Goal: Check status: Check status

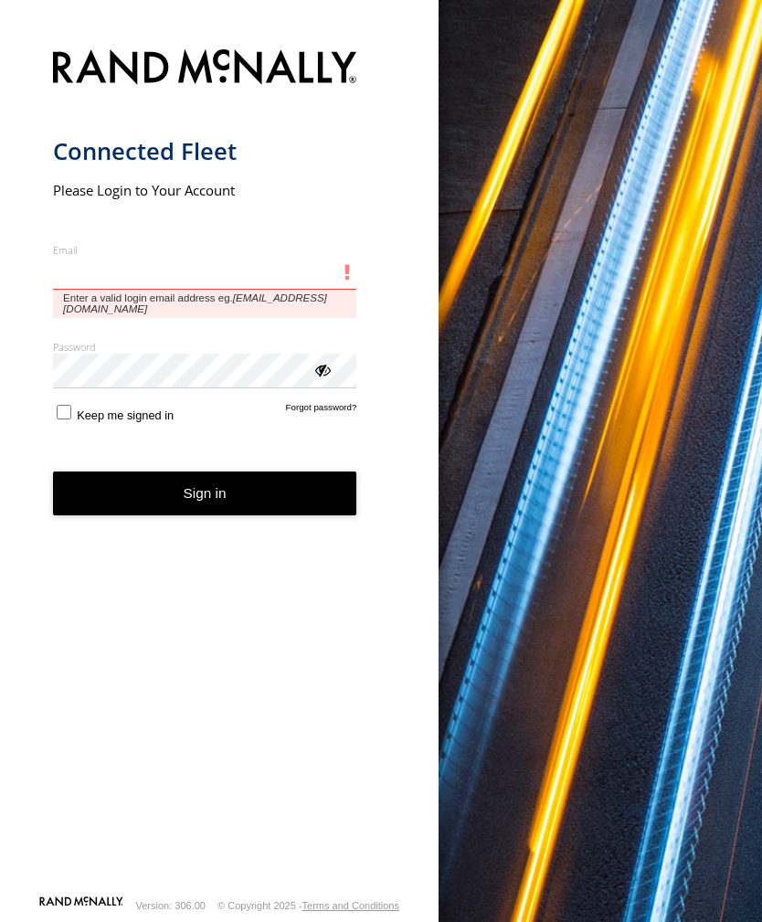
type input "**********"
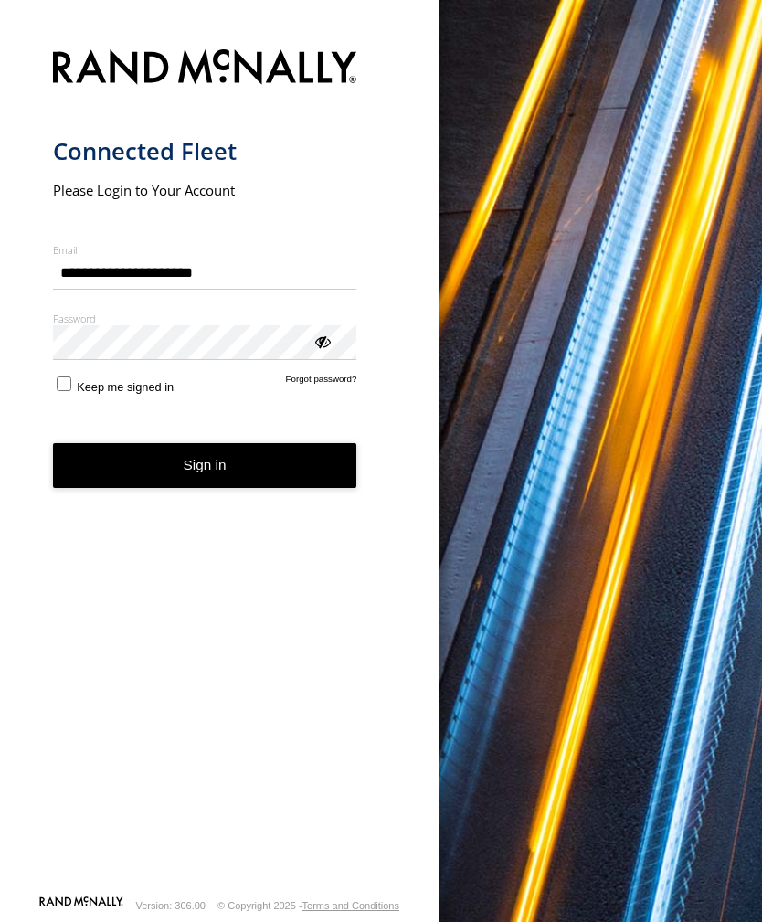
click at [205, 472] on button "Sign in" at bounding box center [205, 465] width 304 height 45
click at [203, 466] on button "Sign in" at bounding box center [205, 465] width 304 height 45
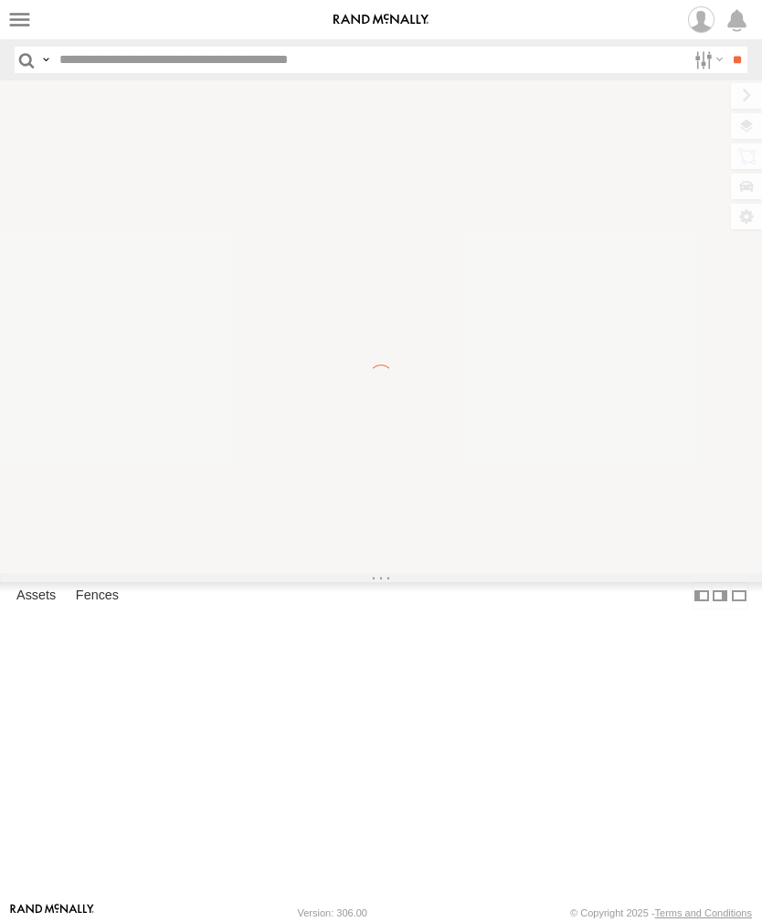
click at [29, 19] on label at bounding box center [19, 19] width 26 height 26
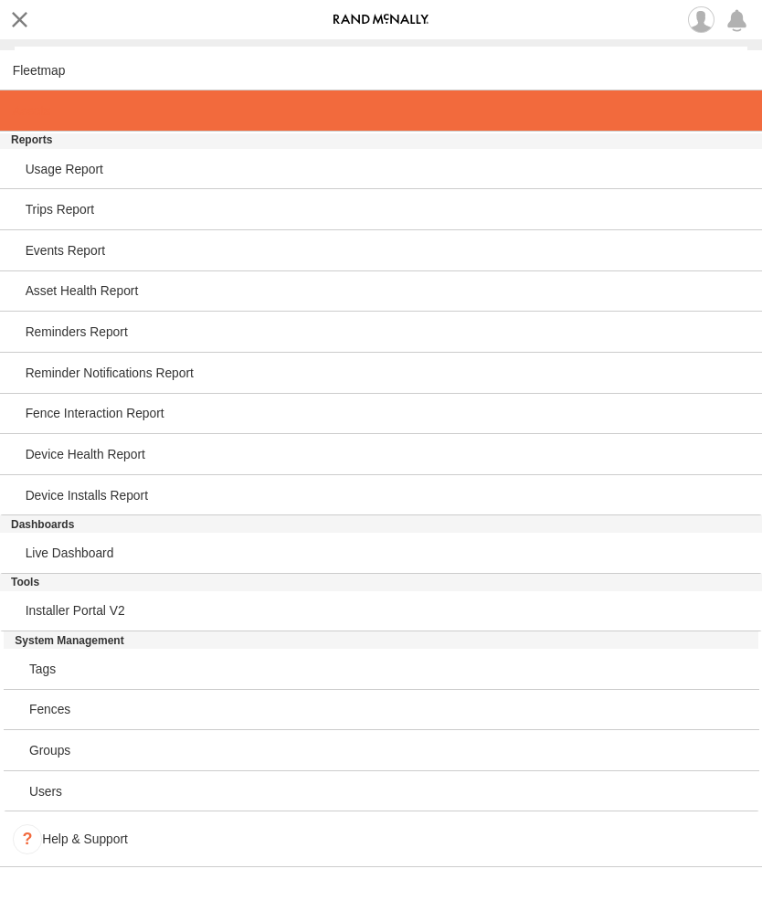
click at [53, 111] on link at bounding box center [381, 110] width 762 height 41
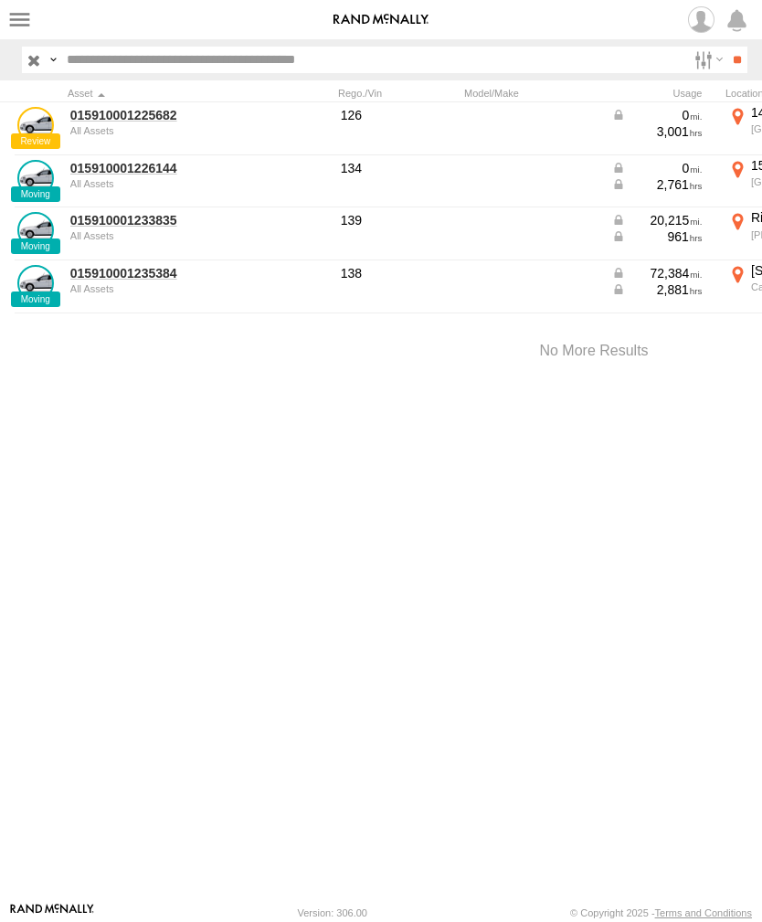
click at [121, 237] on div "All Assets" at bounding box center [158, 235] width 177 height 11
click at [134, 215] on link "015910001233835" at bounding box center [158, 220] width 177 height 16
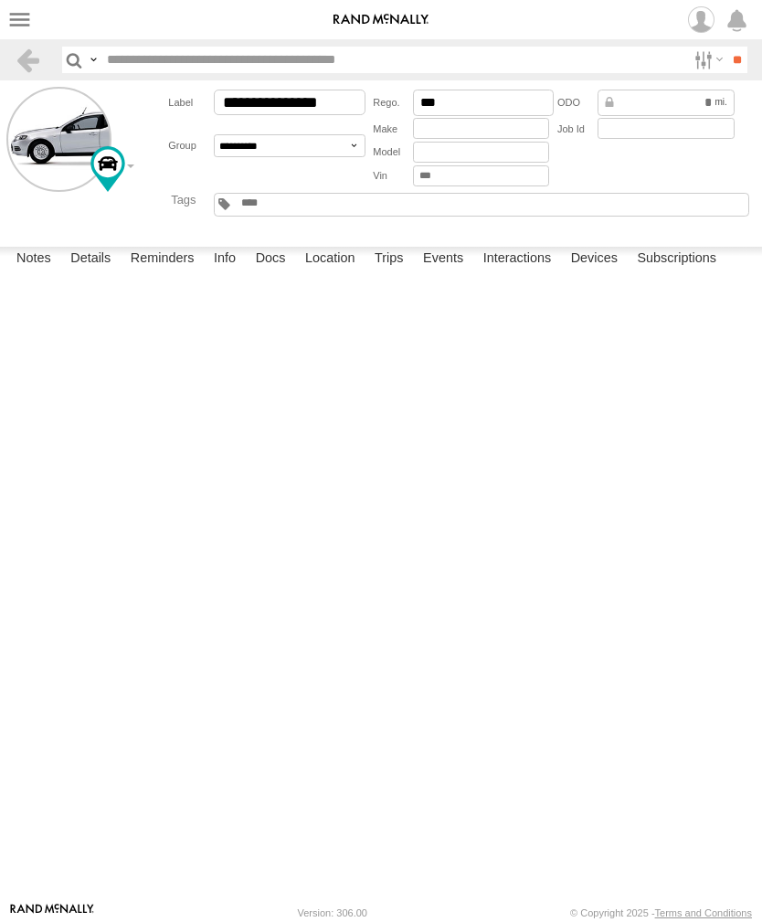
click at [452, 272] on label "Events" at bounding box center [443, 260] width 58 height 26
click at [26, 28] on label at bounding box center [19, 19] width 26 height 26
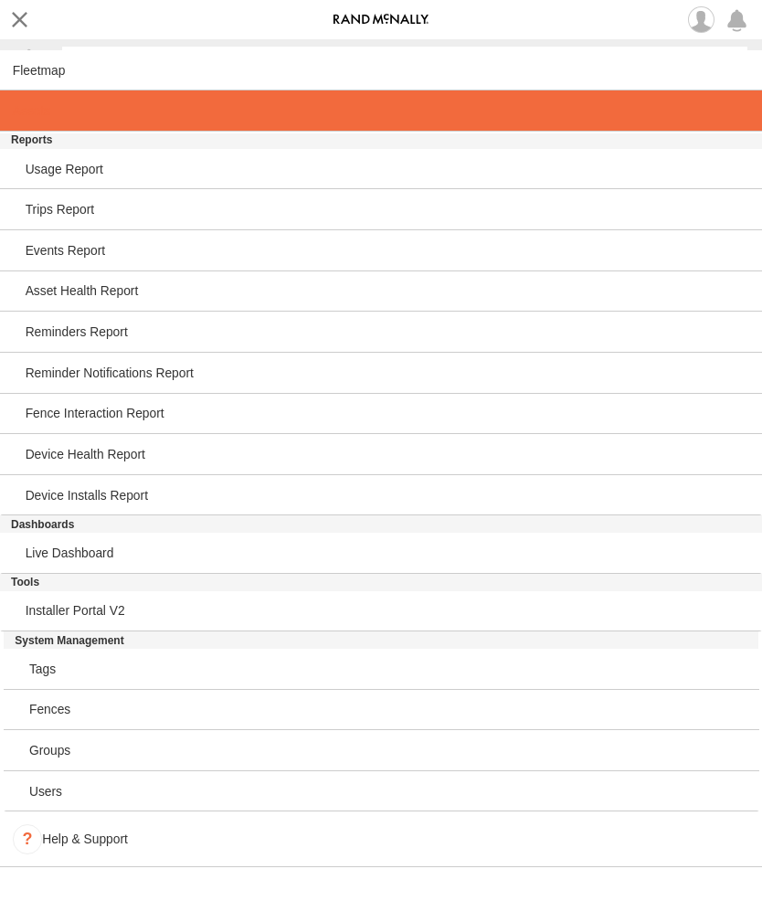
click at [44, 111] on span at bounding box center [31, 110] width 37 height 15
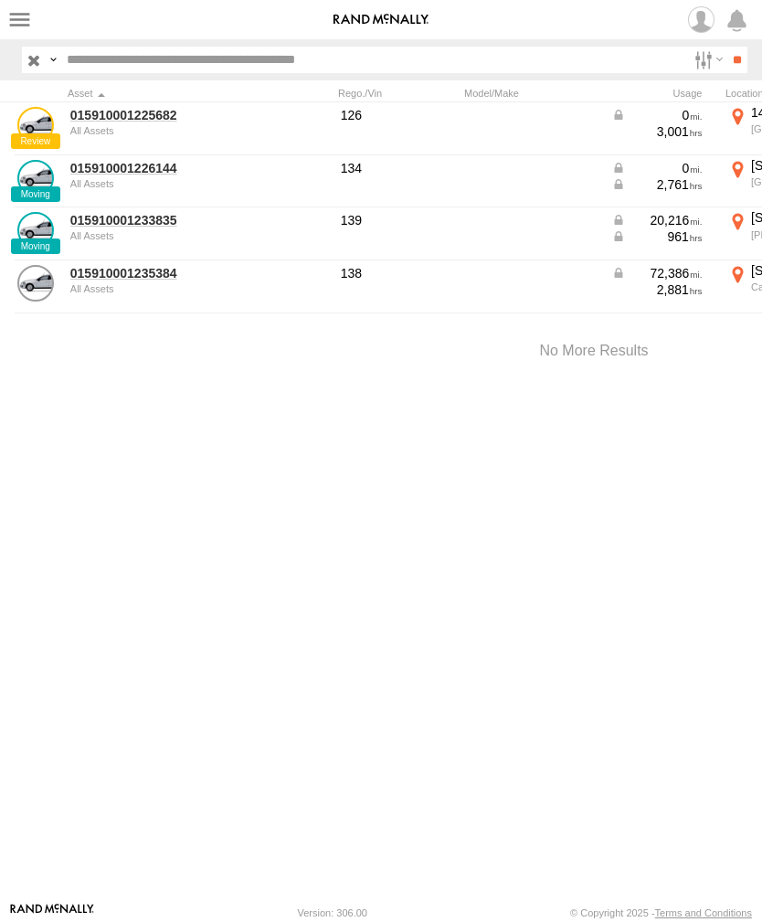
click at [151, 174] on link "015910001226144" at bounding box center [158, 168] width 177 height 16
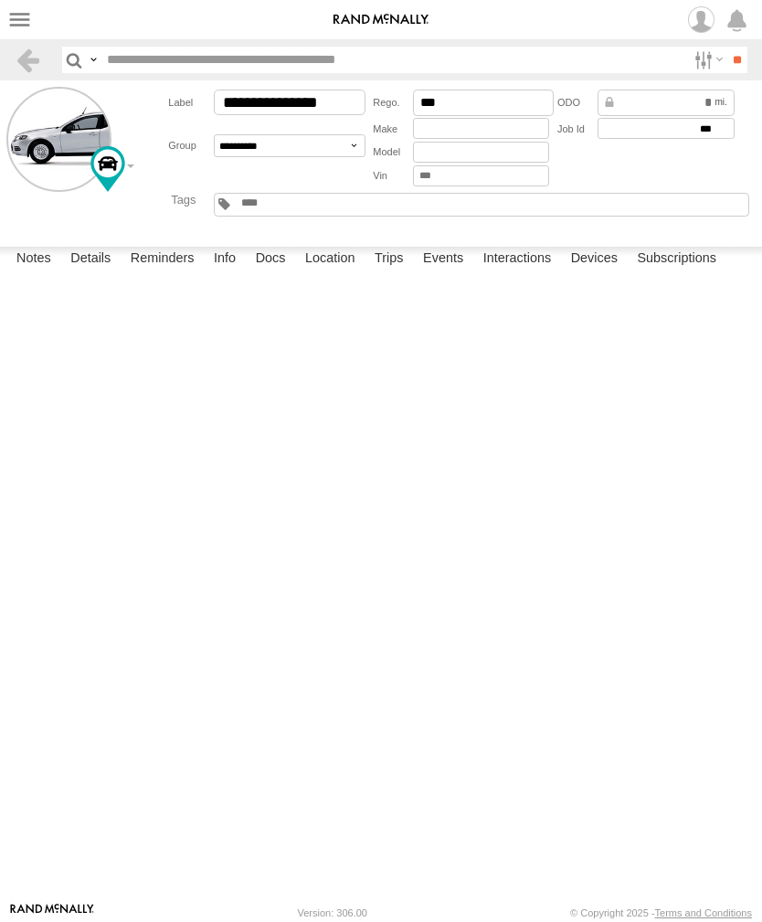
click at [448, 272] on label "Events" at bounding box center [443, 260] width 58 height 26
click at [32, 22] on label at bounding box center [19, 19] width 26 height 26
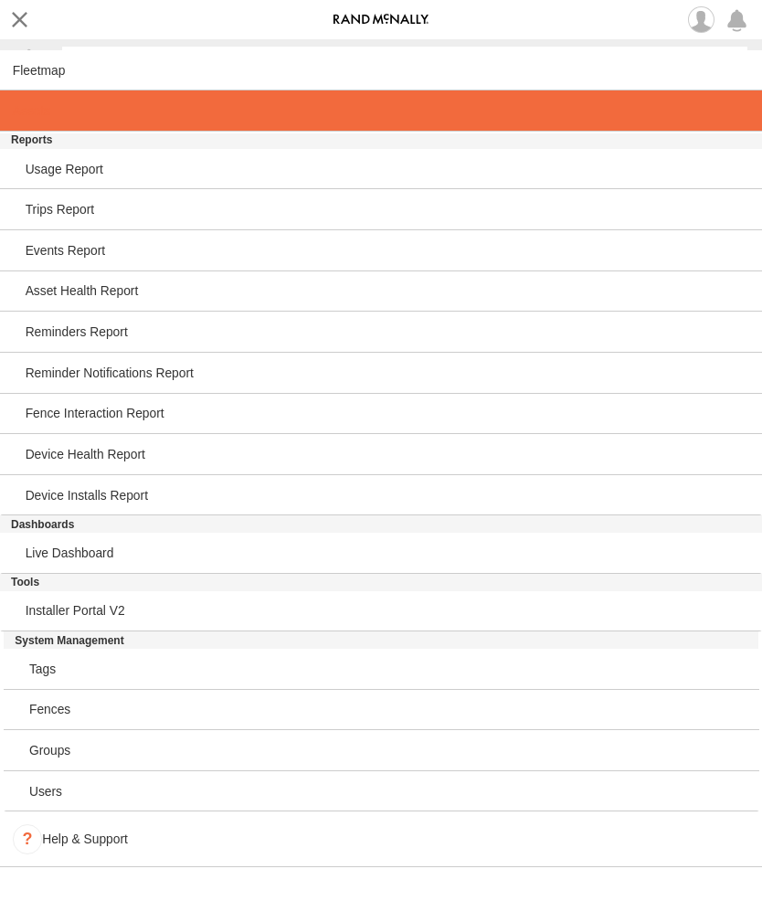
click at [60, 114] on link at bounding box center [381, 110] width 762 height 41
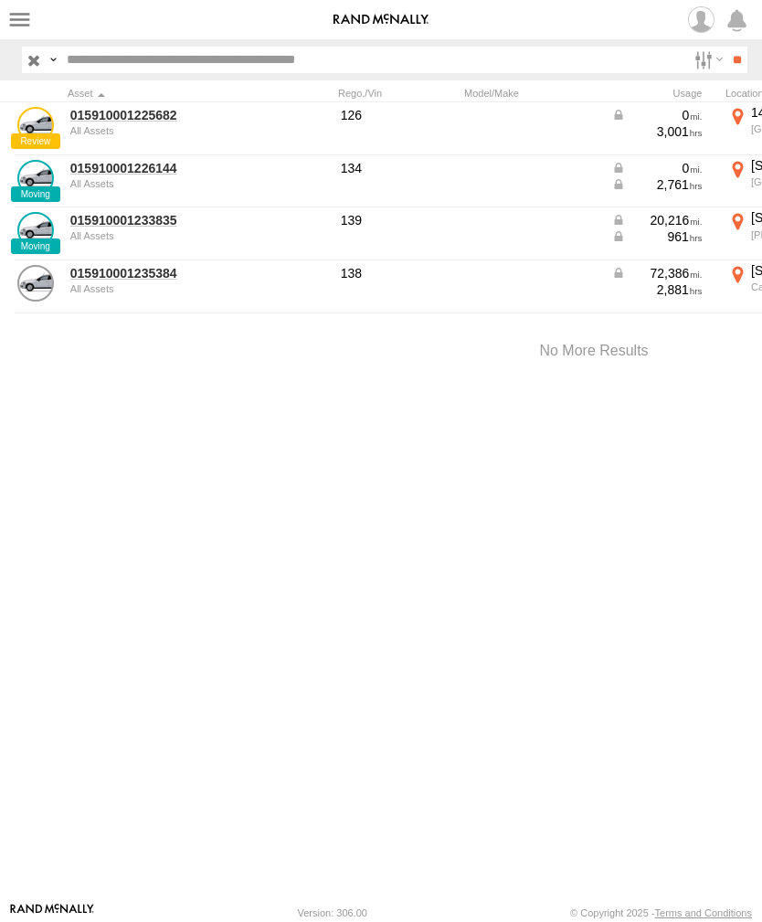
click at [147, 226] on link "015910001233835" at bounding box center [158, 220] width 177 height 16
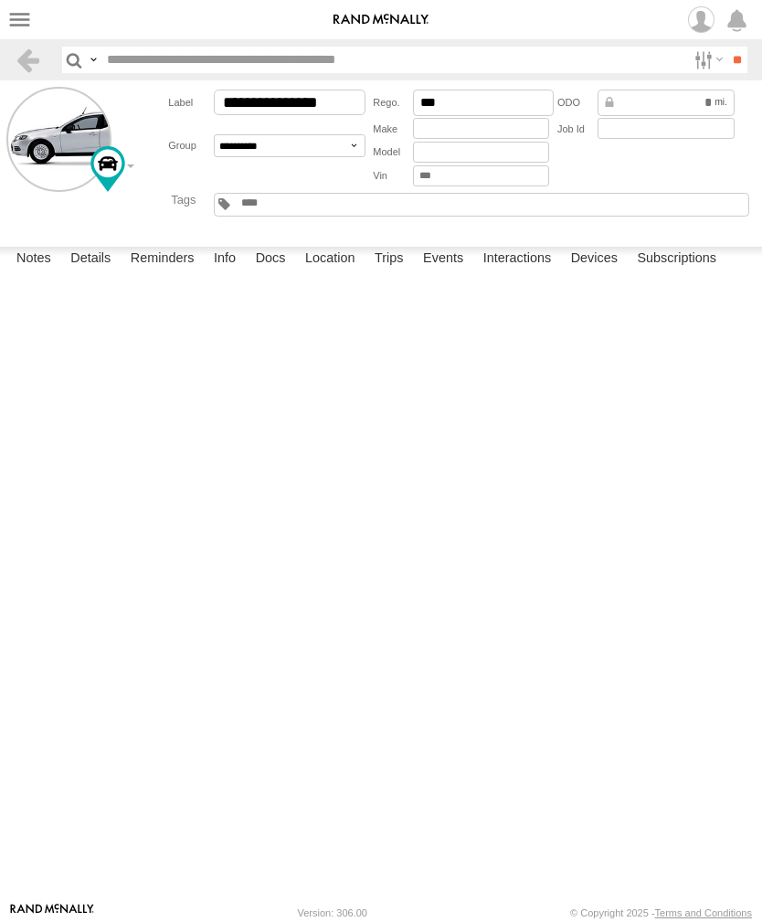
click at [448, 272] on label "Events" at bounding box center [443, 260] width 58 height 26
